Goal: Transaction & Acquisition: Book appointment/travel/reservation

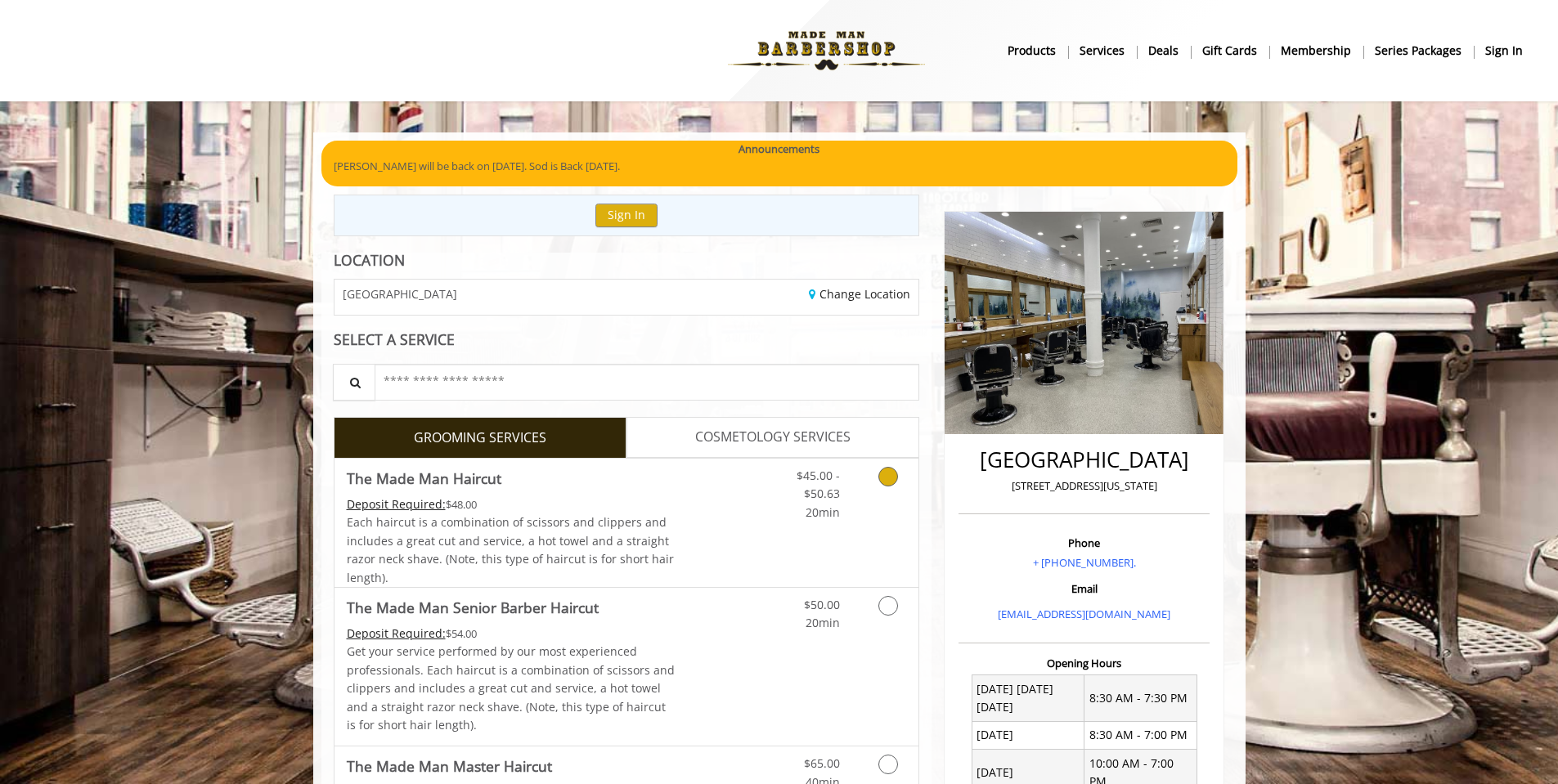
click at [899, 474] on link "Grooming services" at bounding box center [885, 490] width 42 height 63
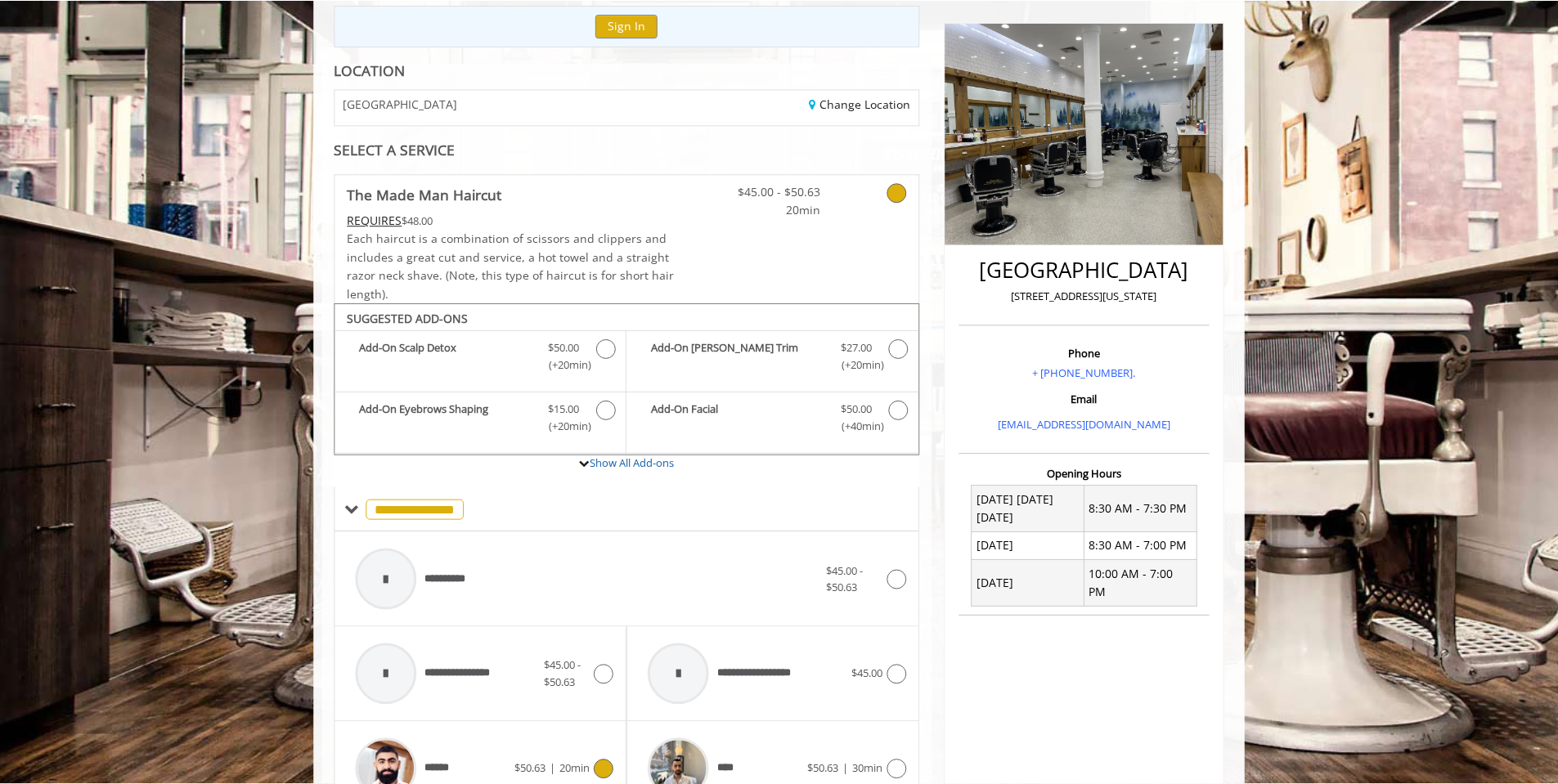
scroll to position [166, 0]
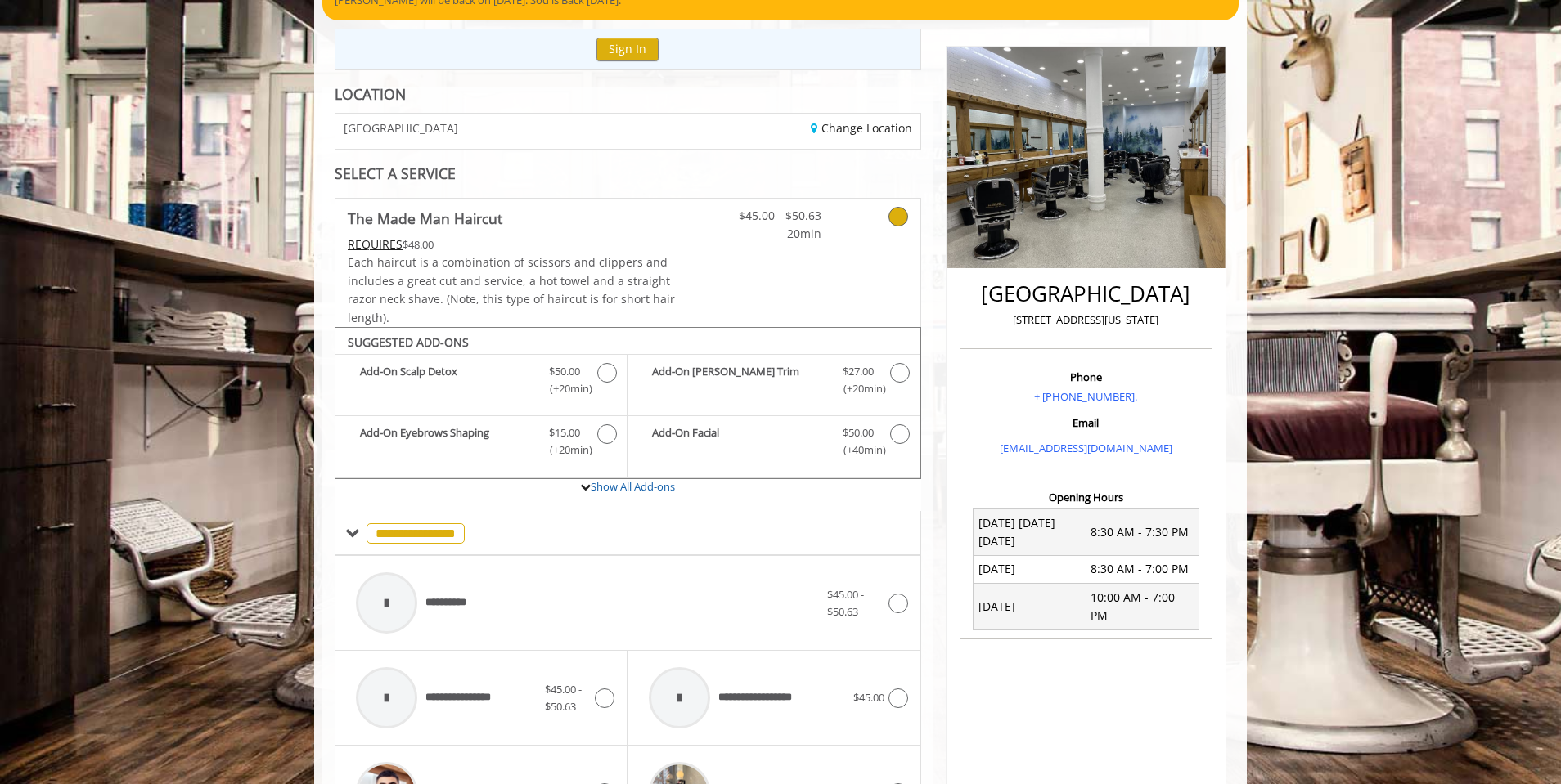
click at [895, 208] on icon at bounding box center [898, 216] width 20 height 19
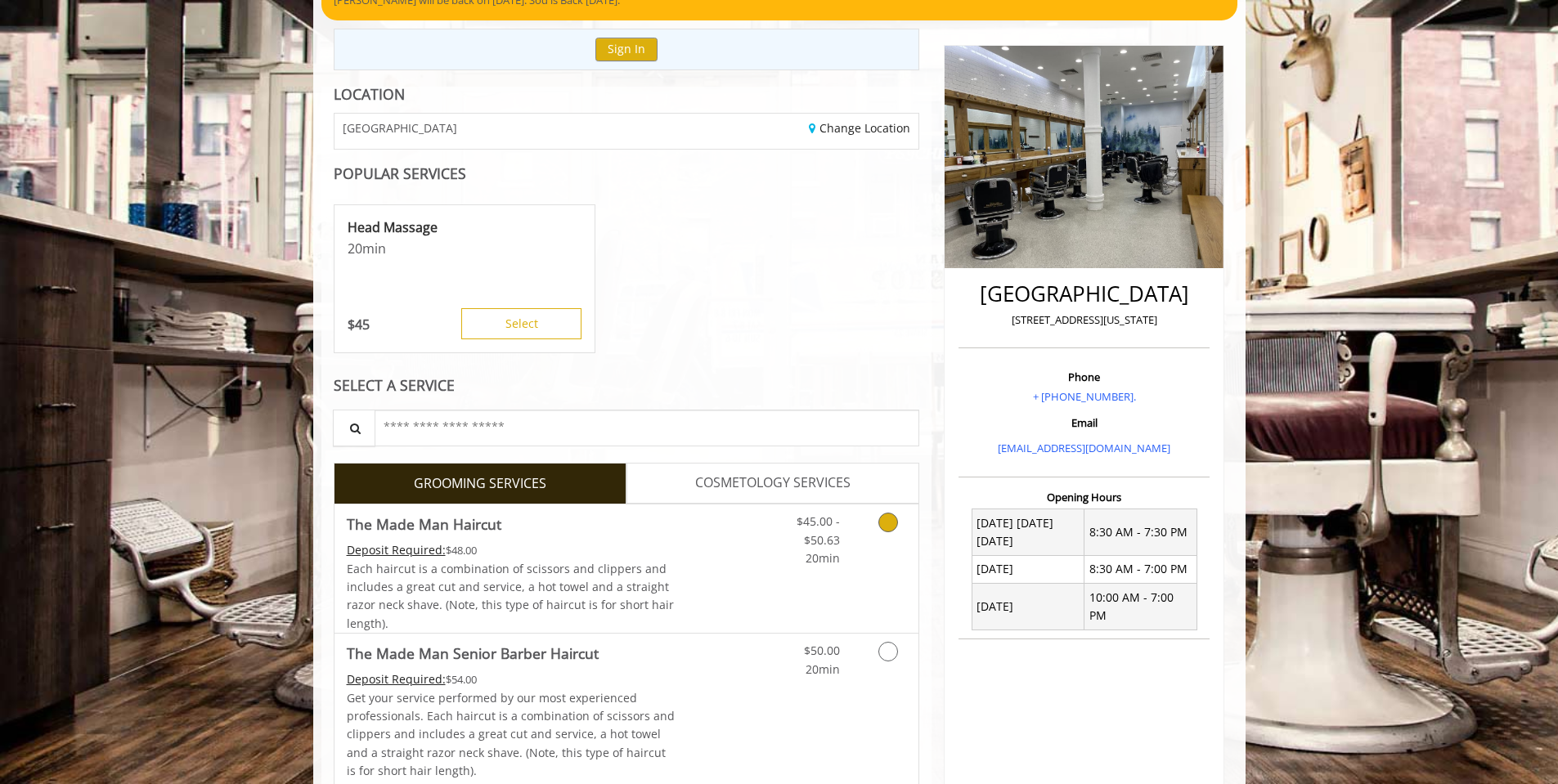
click at [877, 522] on link "Grooming services" at bounding box center [885, 536] width 42 height 63
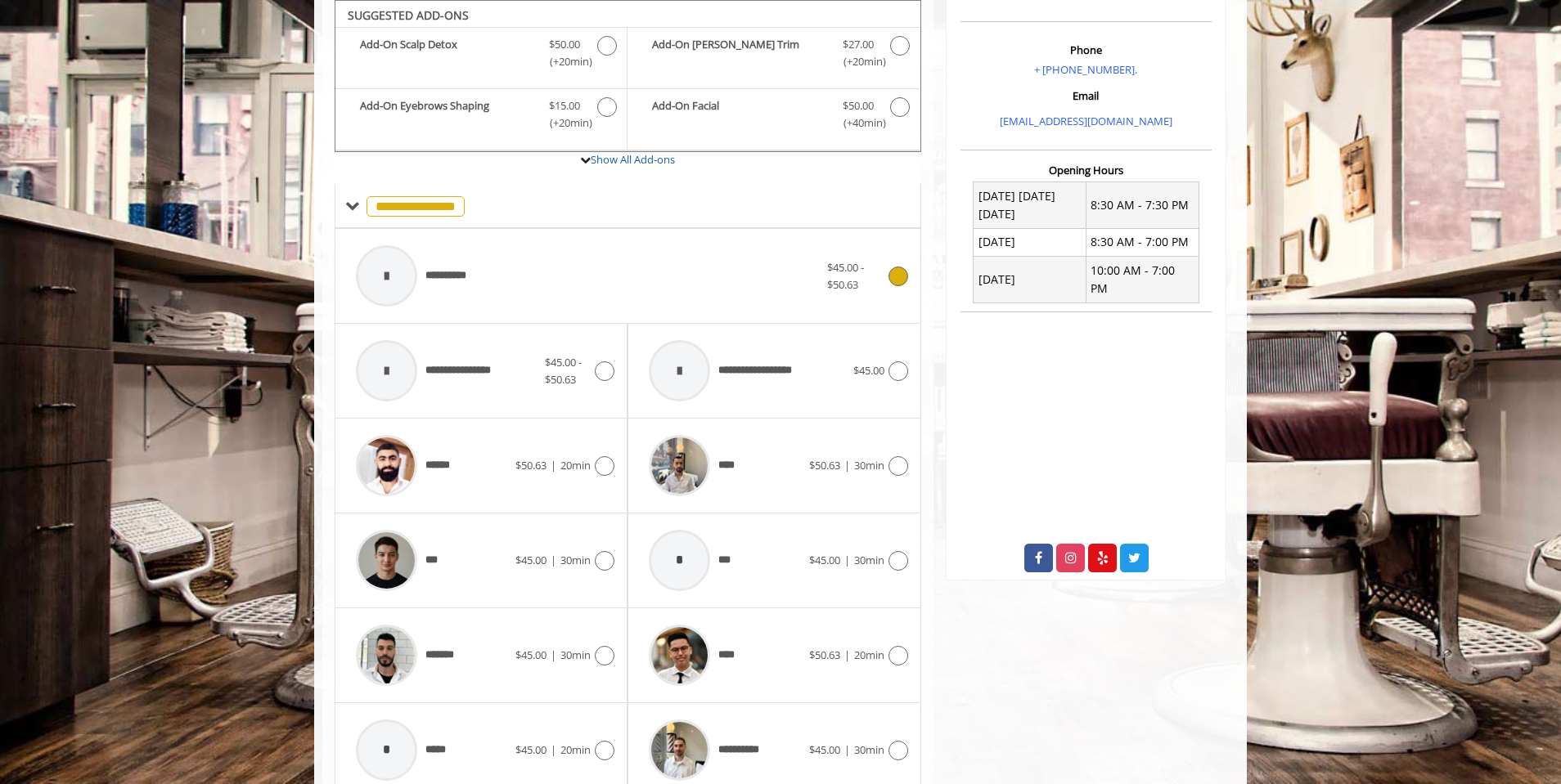
click at [895, 270] on icon at bounding box center [898, 276] width 20 height 19
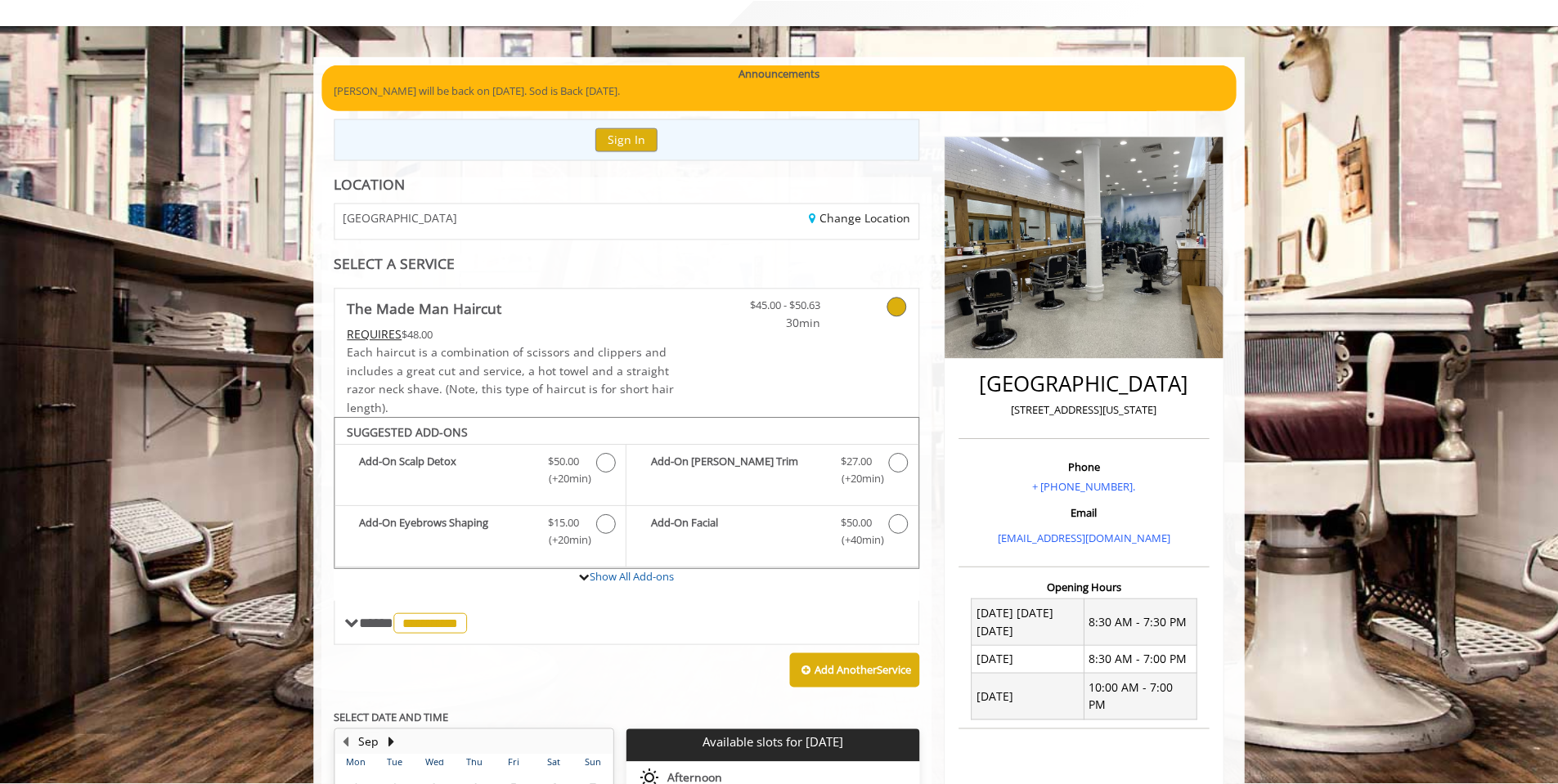
scroll to position [55, 0]
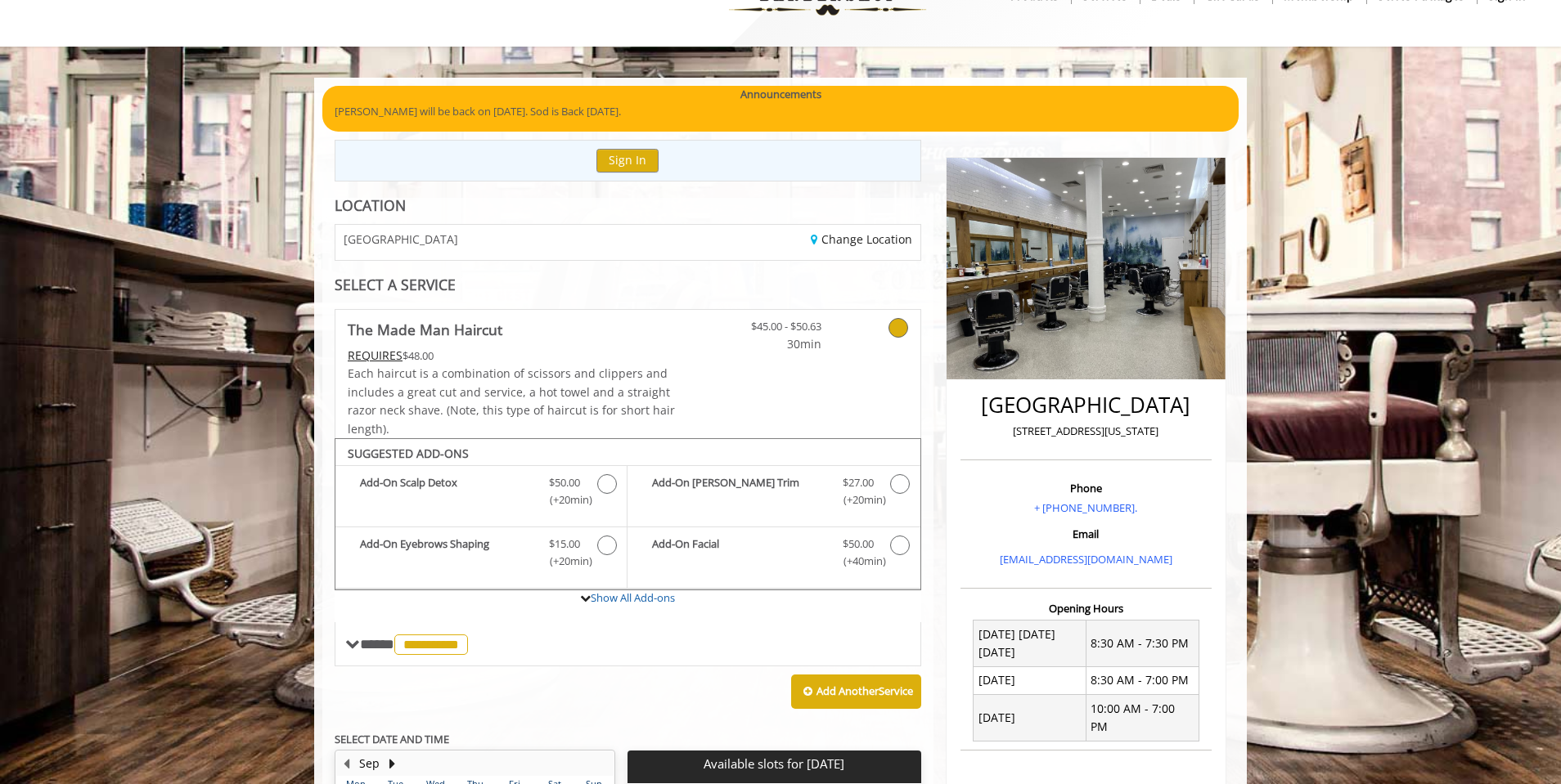
click at [901, 326] on icon at bounding box center [898, 327] width 20 height 19
